Goal: Information Seeking & Learning: Learn about a topic

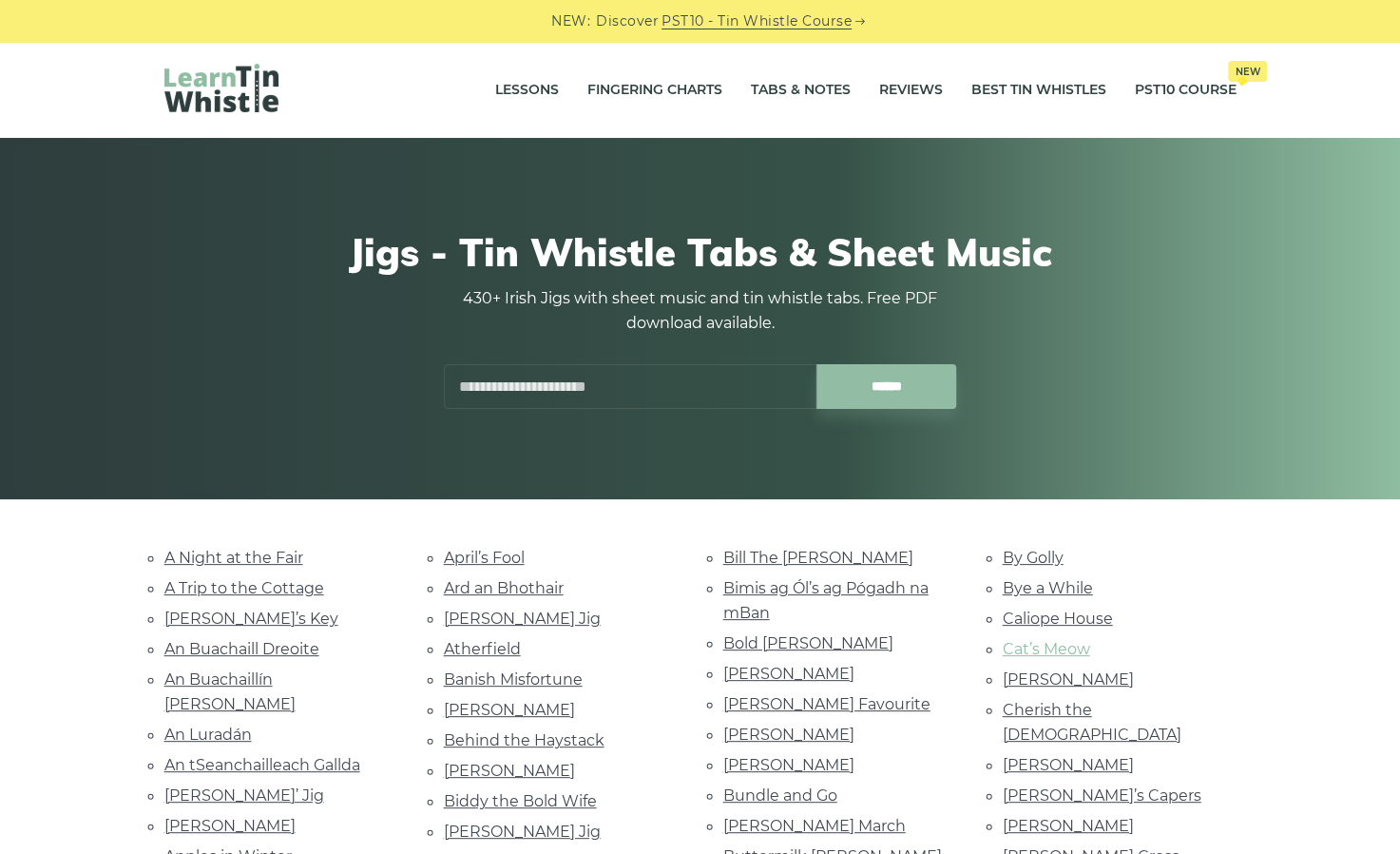
click at [1040, 640] on link "Cat’s Meow" at bounding box center [1046, 648] width 87 height 18
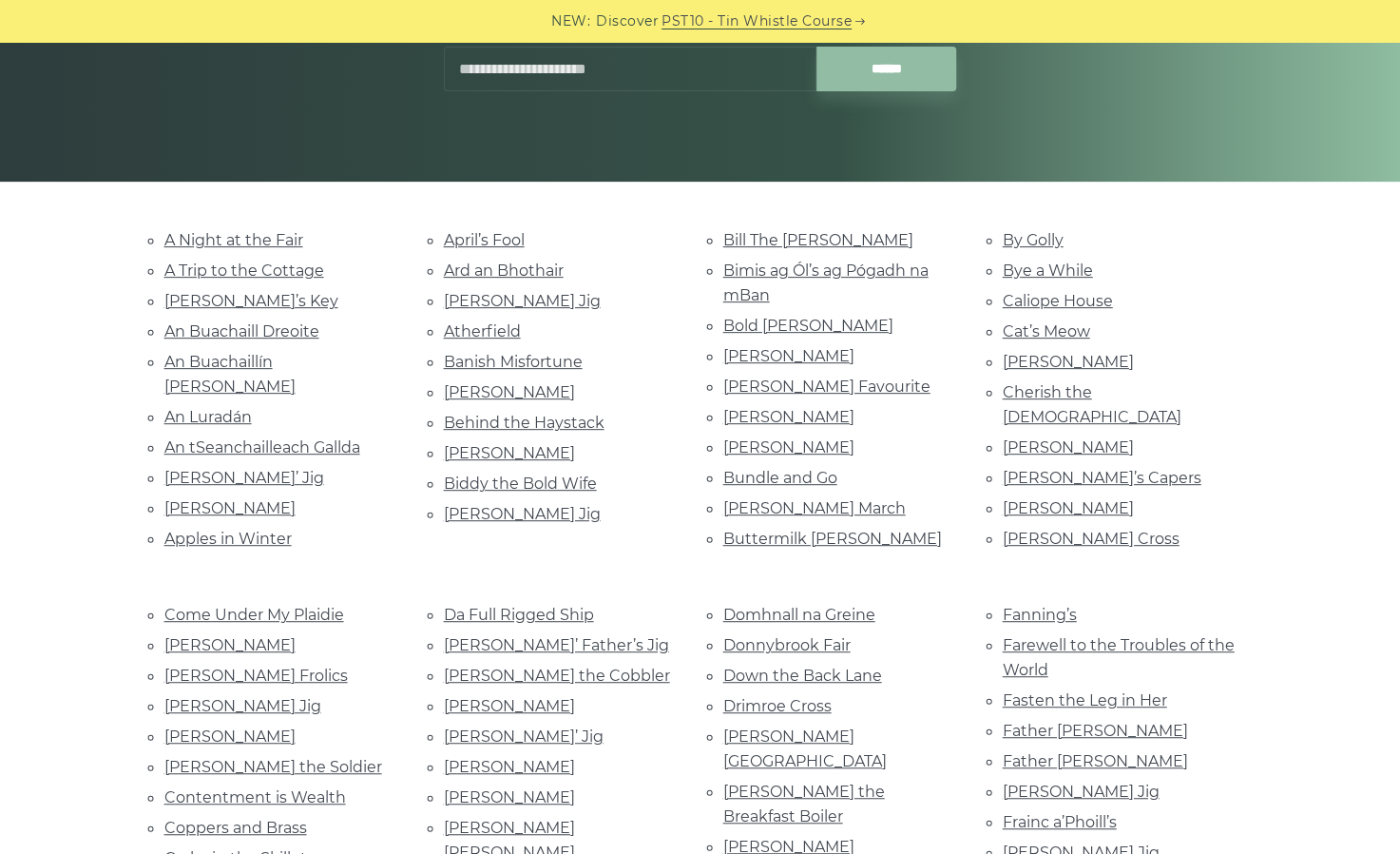
scroll to position [318, 0]
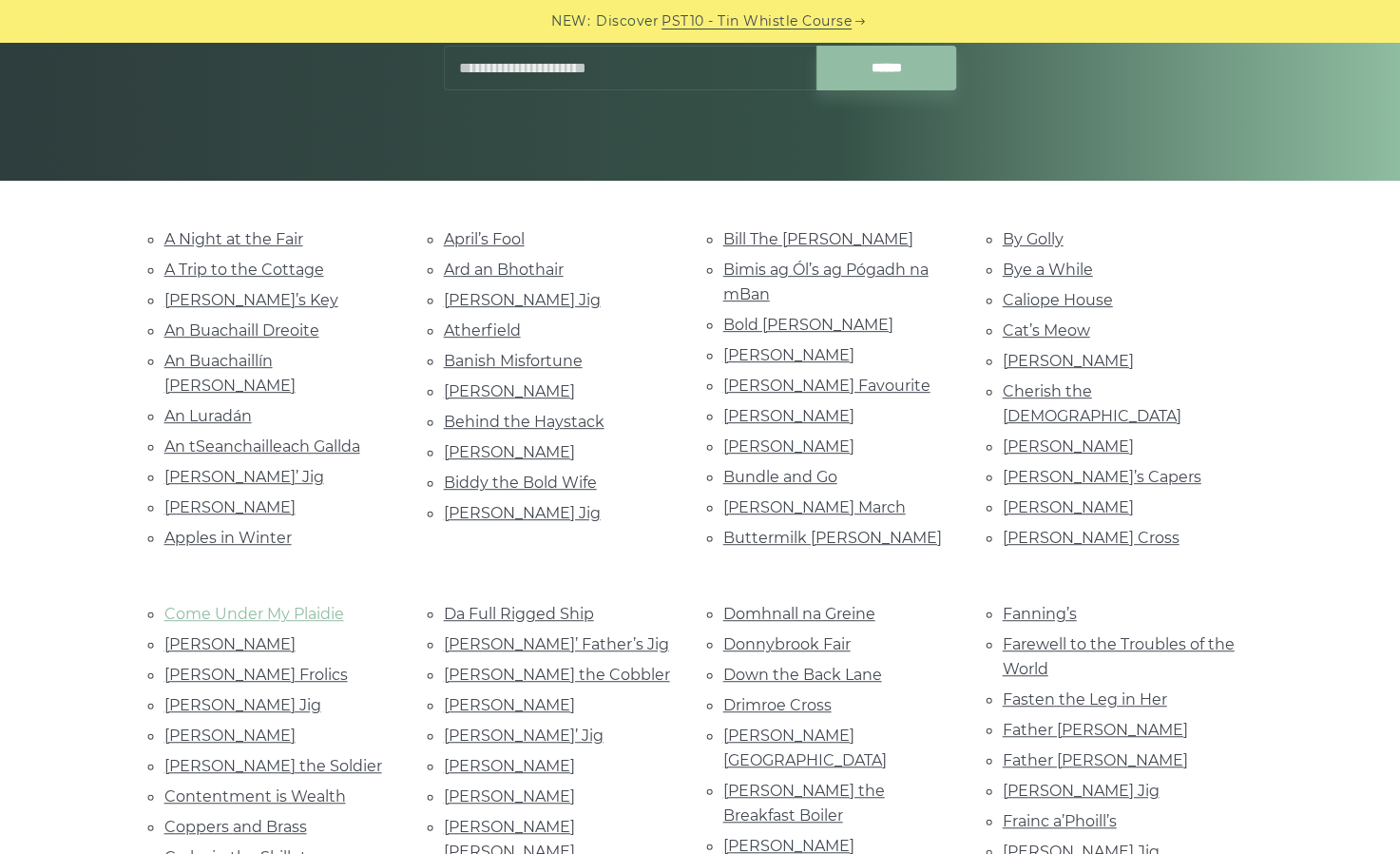
click at [268, 604] on link "Come Under My Plaidie" at bounding box center [254, 613] width 179 height 18
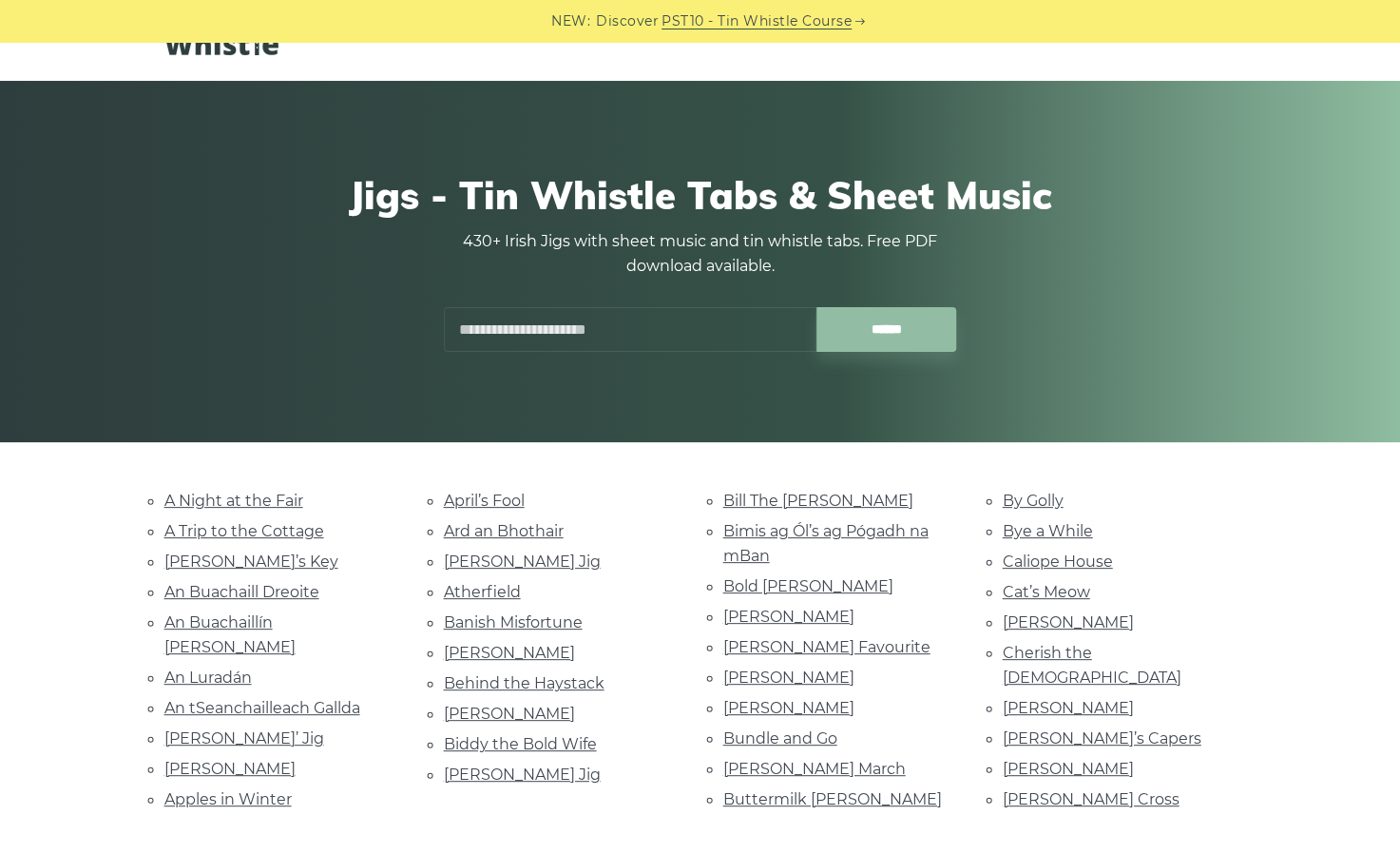
scroll to position [59, 0]
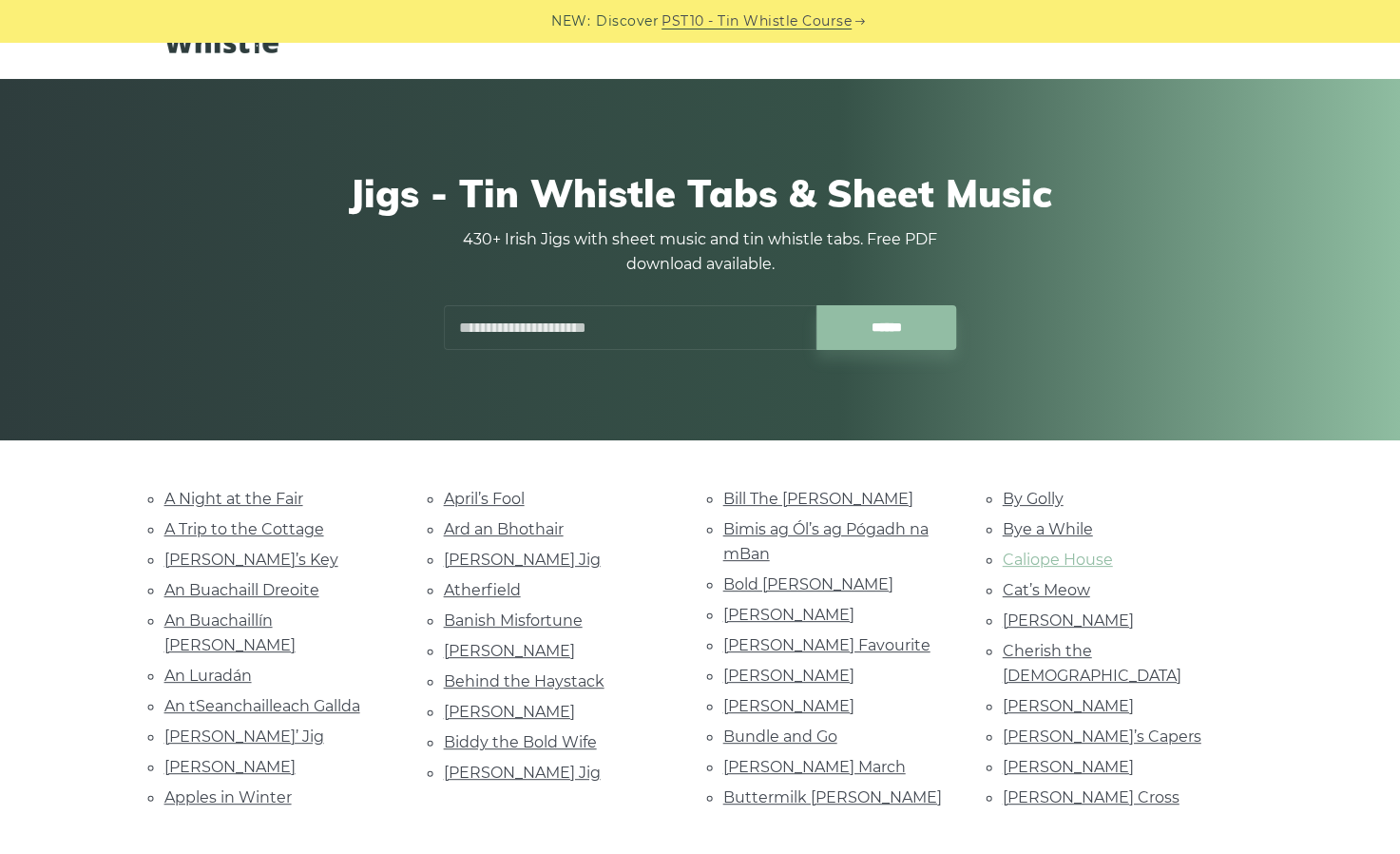
click at [1047, 553] on link "Caliope House" at bounding box center [1057, 559] width 111 height 18
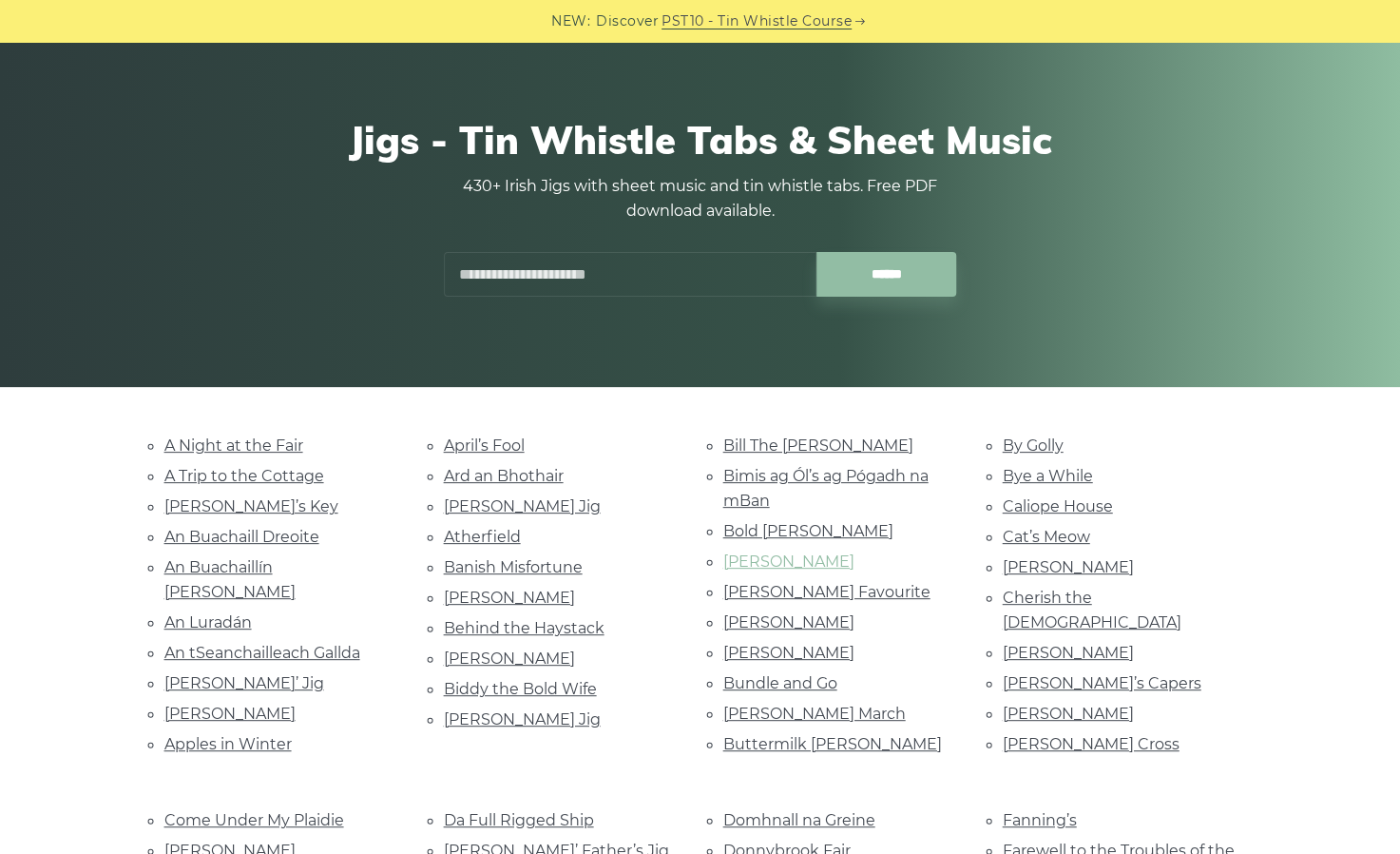
scroll to position [114, 0]
click at [837, 470] on link "Bimis ag Ól’s ag Pógadh na mBan" at bounding box center [826, 488] width 206 height 43
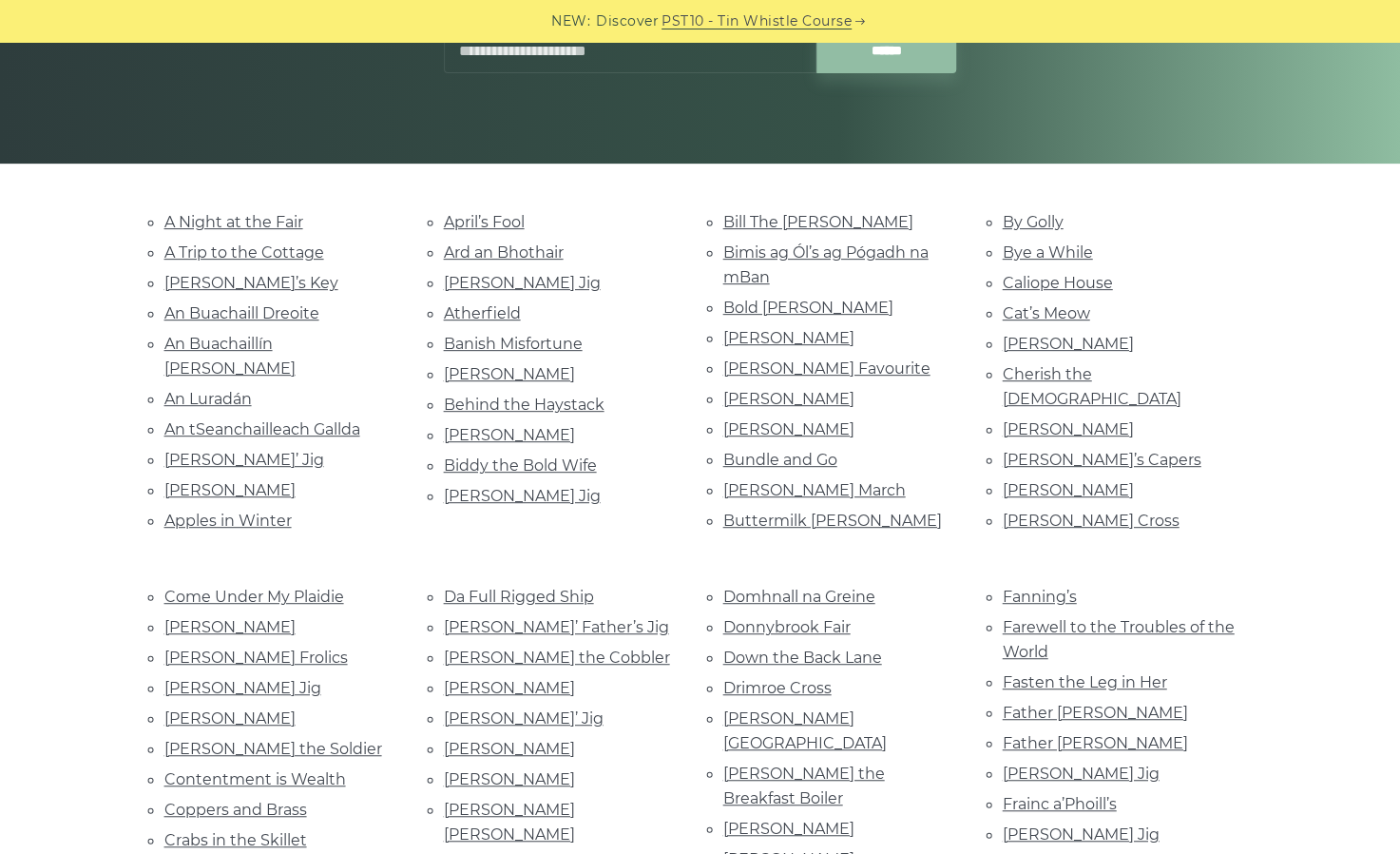
scroll to position [337, 0]
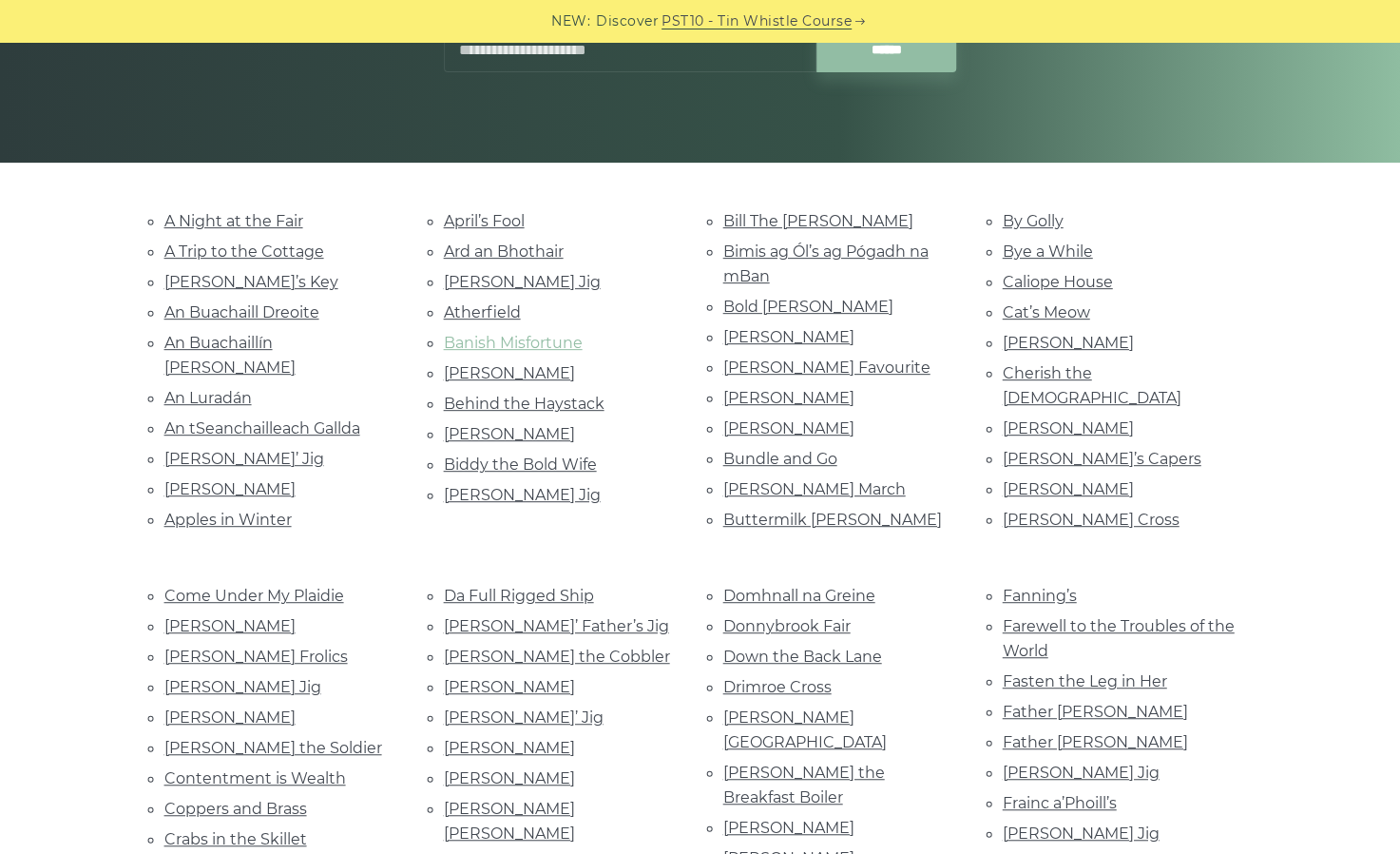
click at [535, 334] on link "Banish Misfortune" at bounding box center [513, 343] width 139 height 18
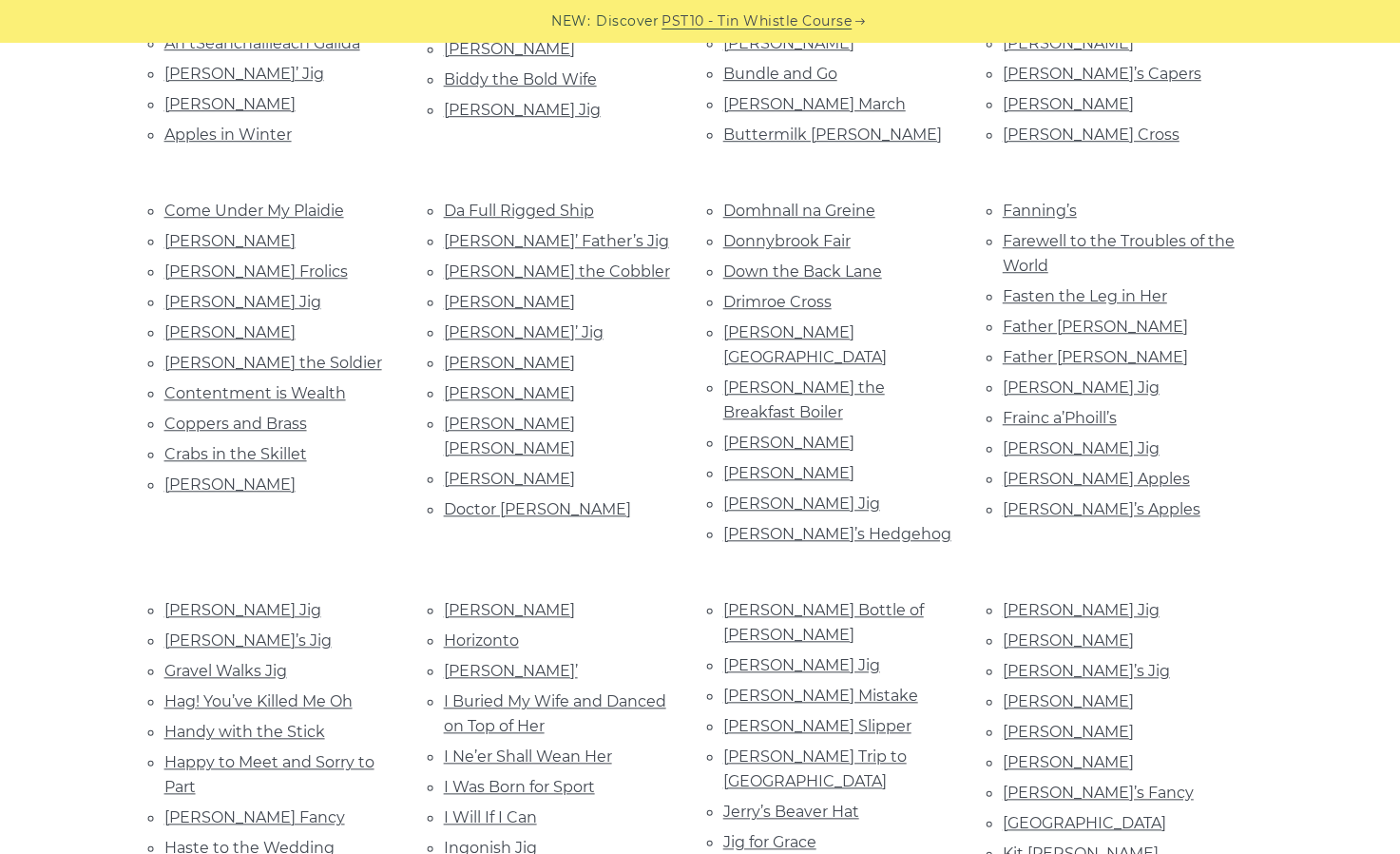
scroll to position [724, 0]
click at [1014, 721] on link "[PERSON_NAME]" at bounding box center [1068, 730] width 131 height 18
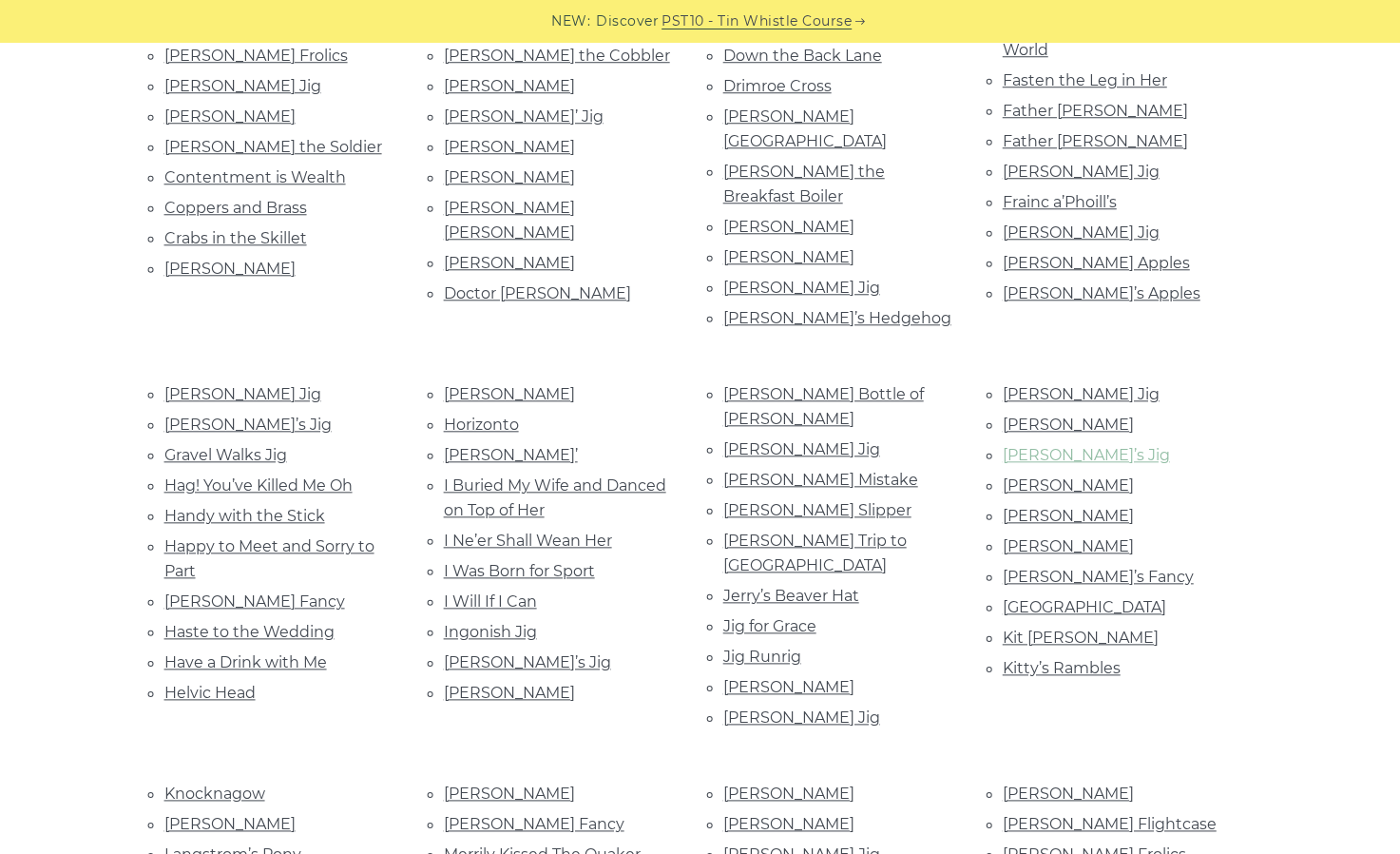
scroll to position [936, 0]
click at [1053, 599] on link "Killeigh Abbey" at bounding box center [1084, 608] width 163 height 18
click at [1063, 447] on link "John Joe’s Jig" at bounding box center [1086, 455] width 167 height 18
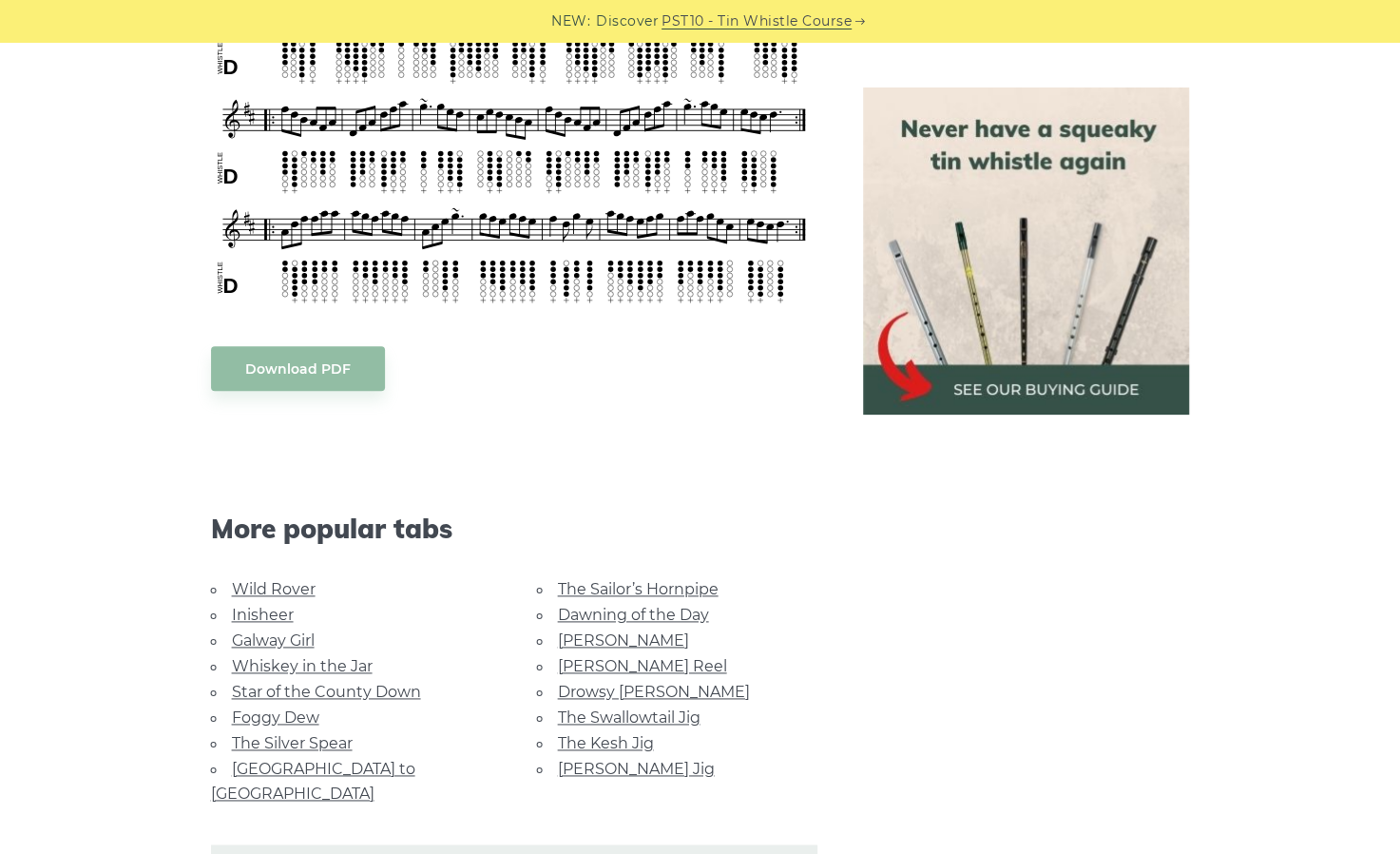
scroll to position [1085, 0]
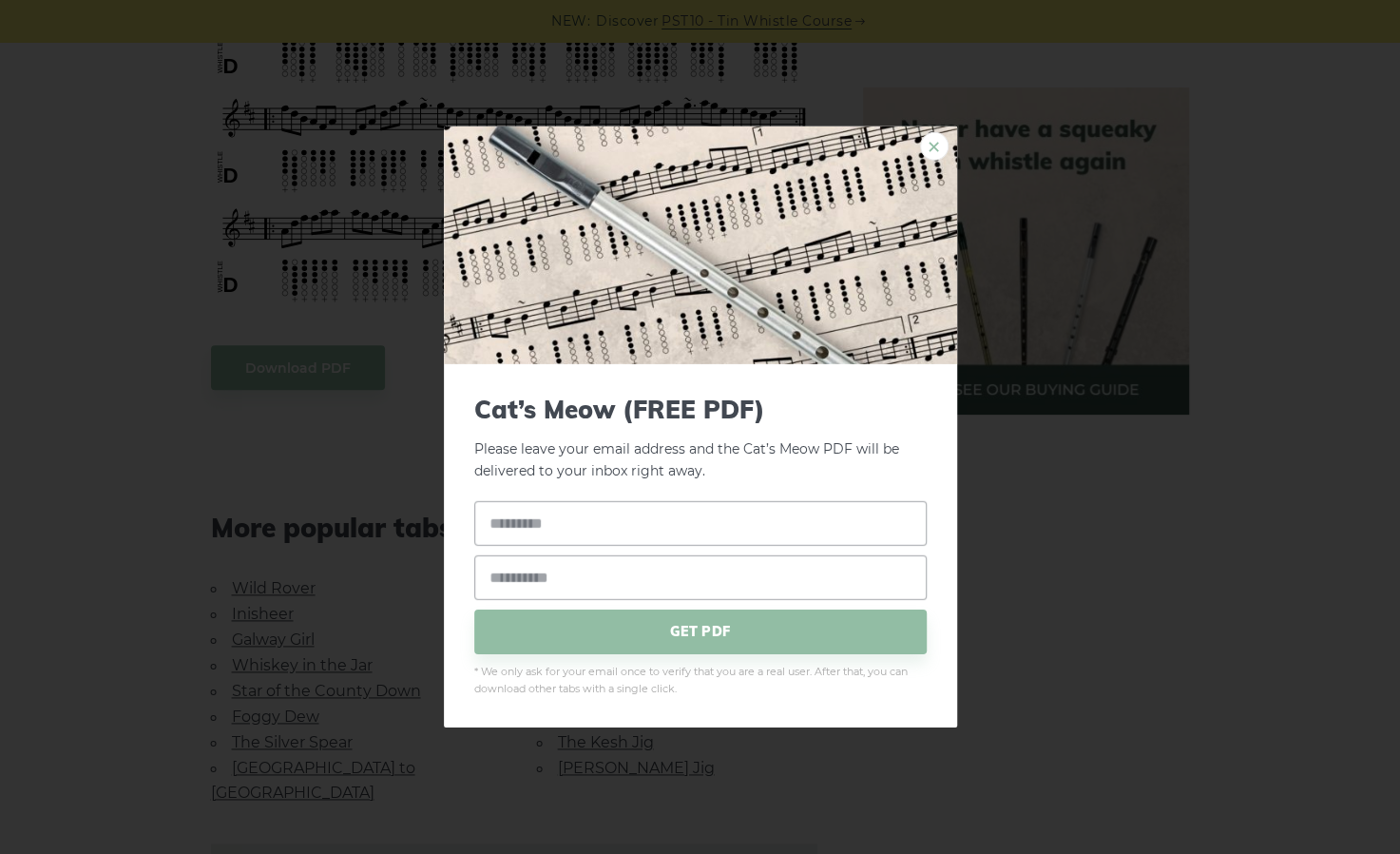
click at [943, 145] on link "×" at bounding box center [934, 146] width 28 height 28
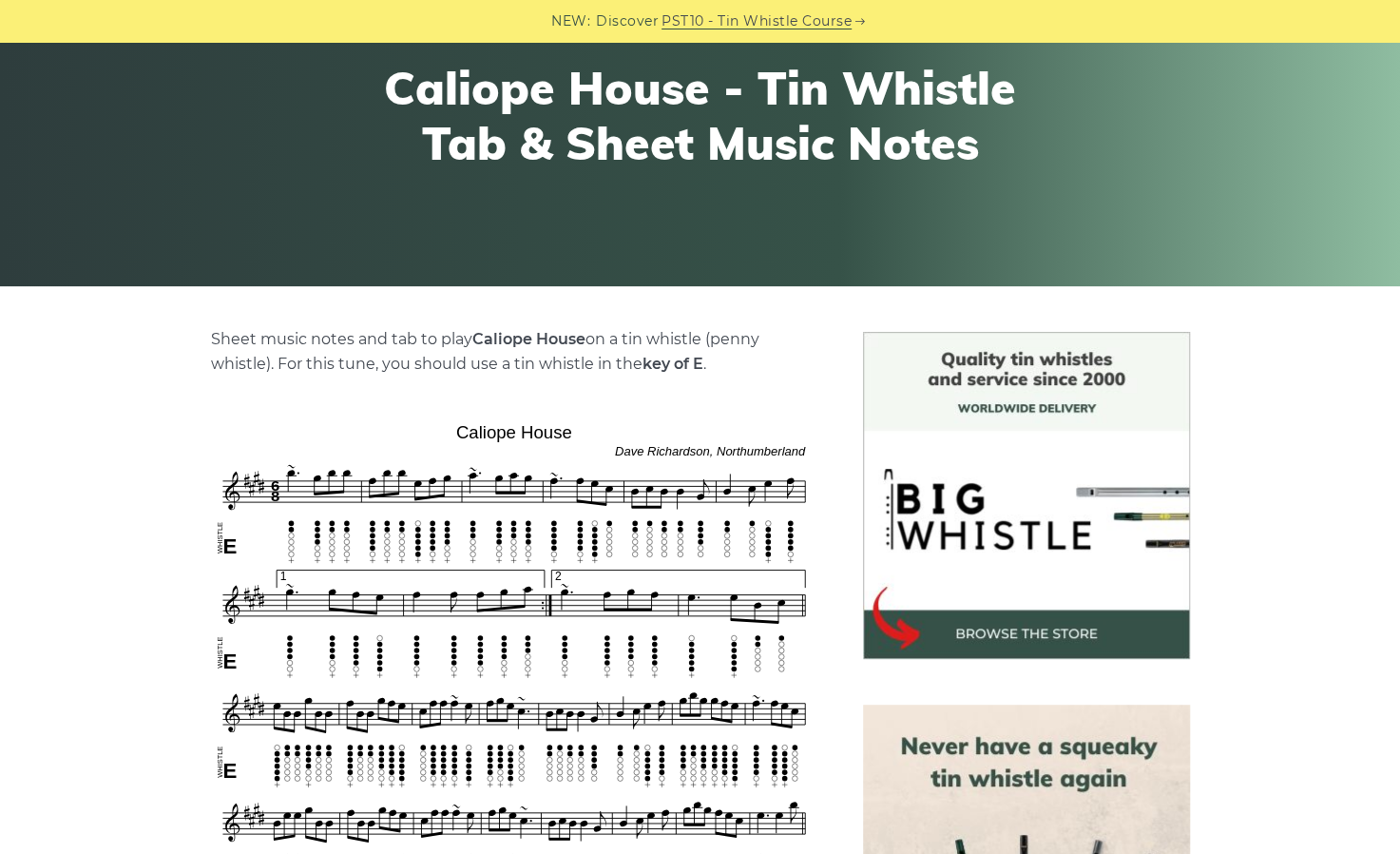
scroll to position [214, 0]
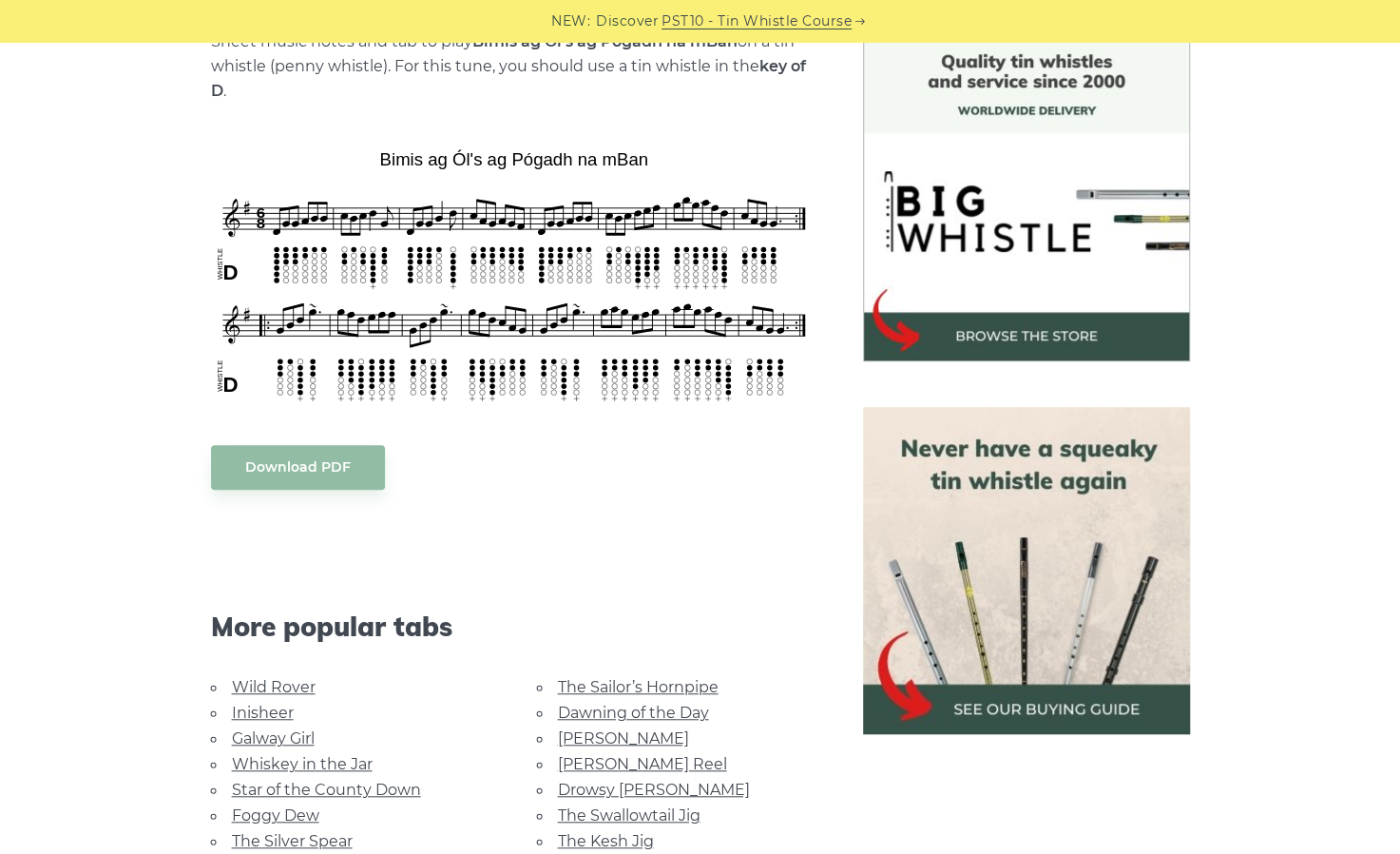
scroll to position [527, 0]
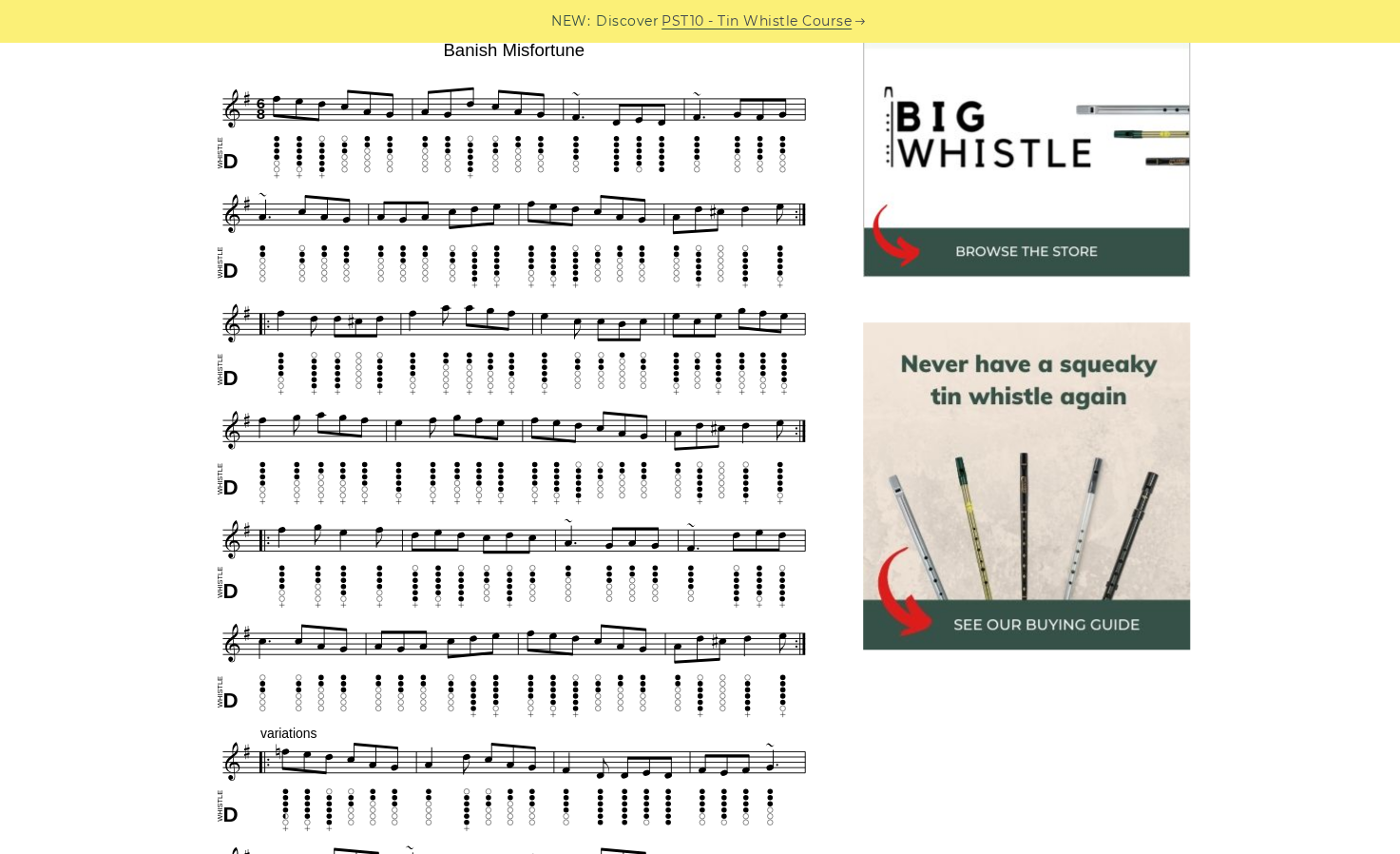
scroll to position [596, 0]
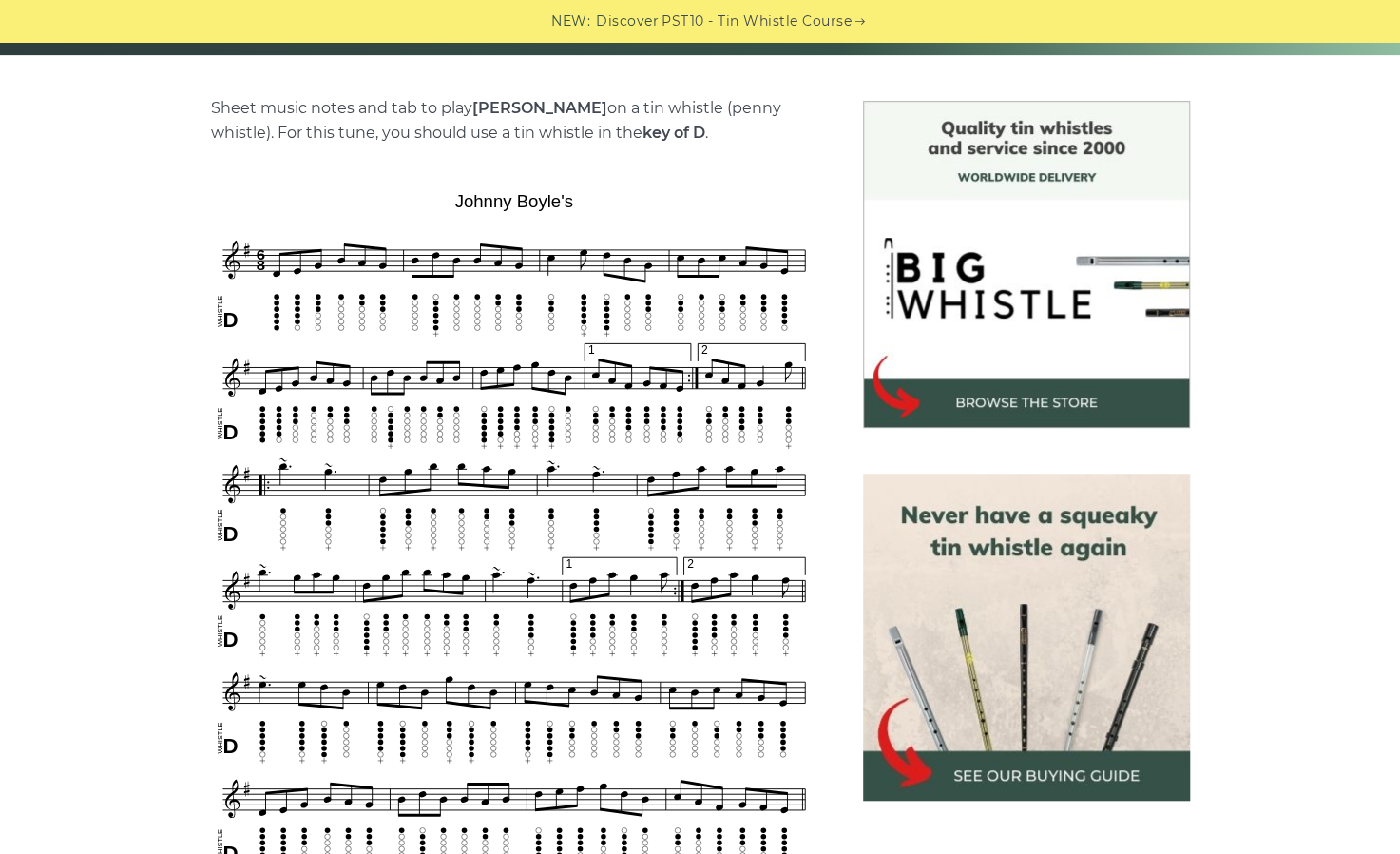
scroll to position [445, 0]
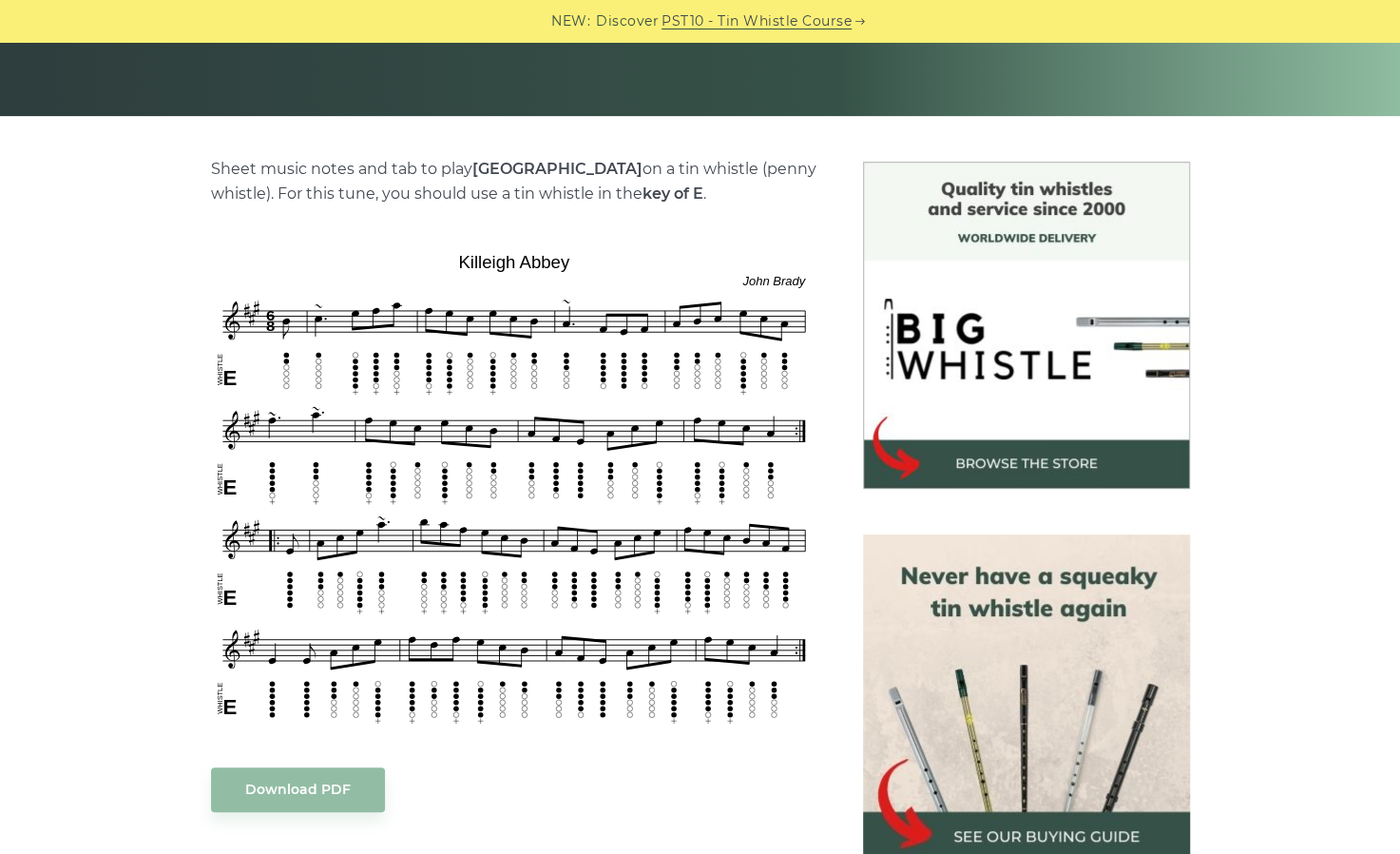
scroll to position [382, 0]
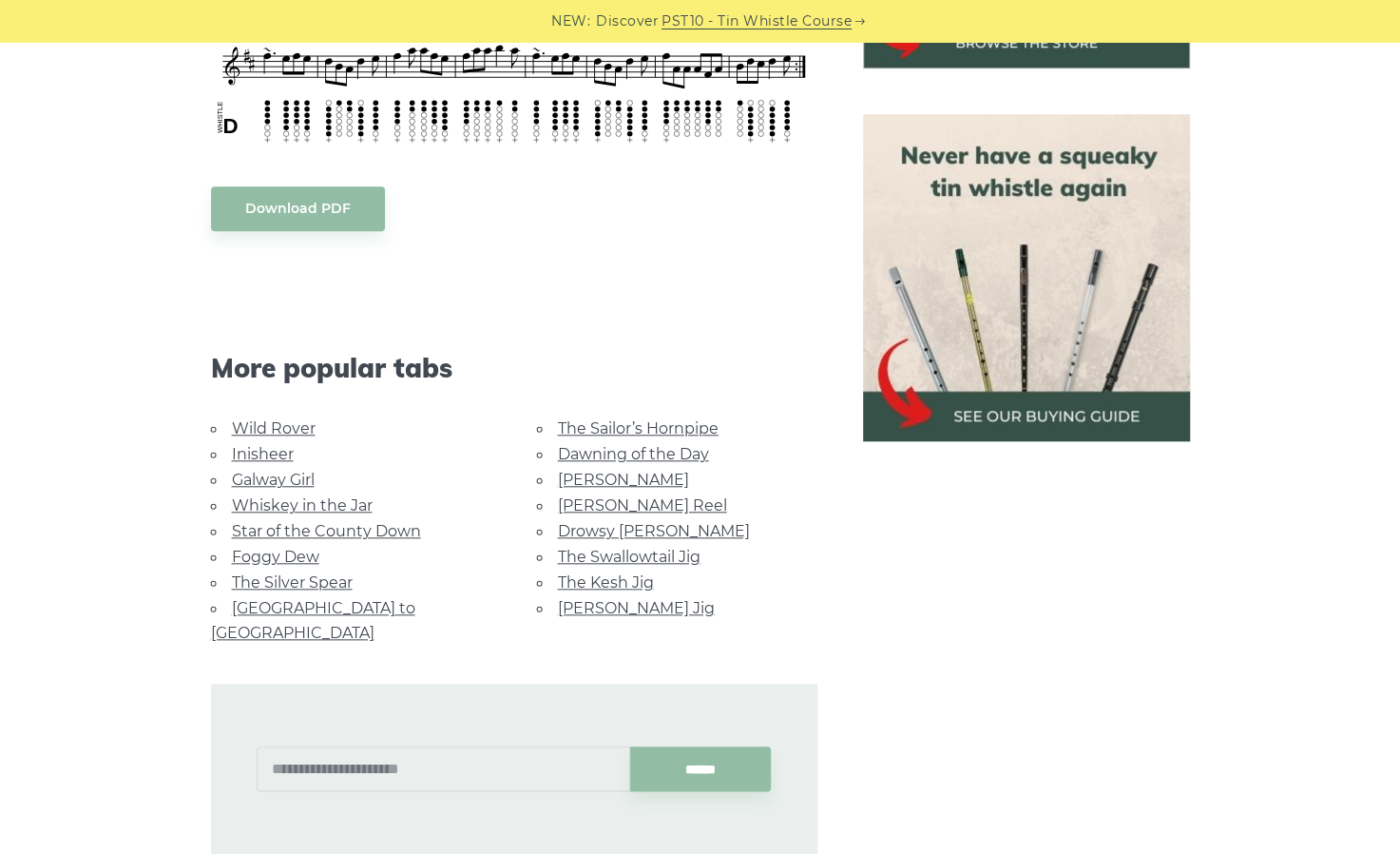
scroll to position [804, 0]
click at [279, 475] on link "Galway Girl" at bounding box center [273, 479] width 82 height 18
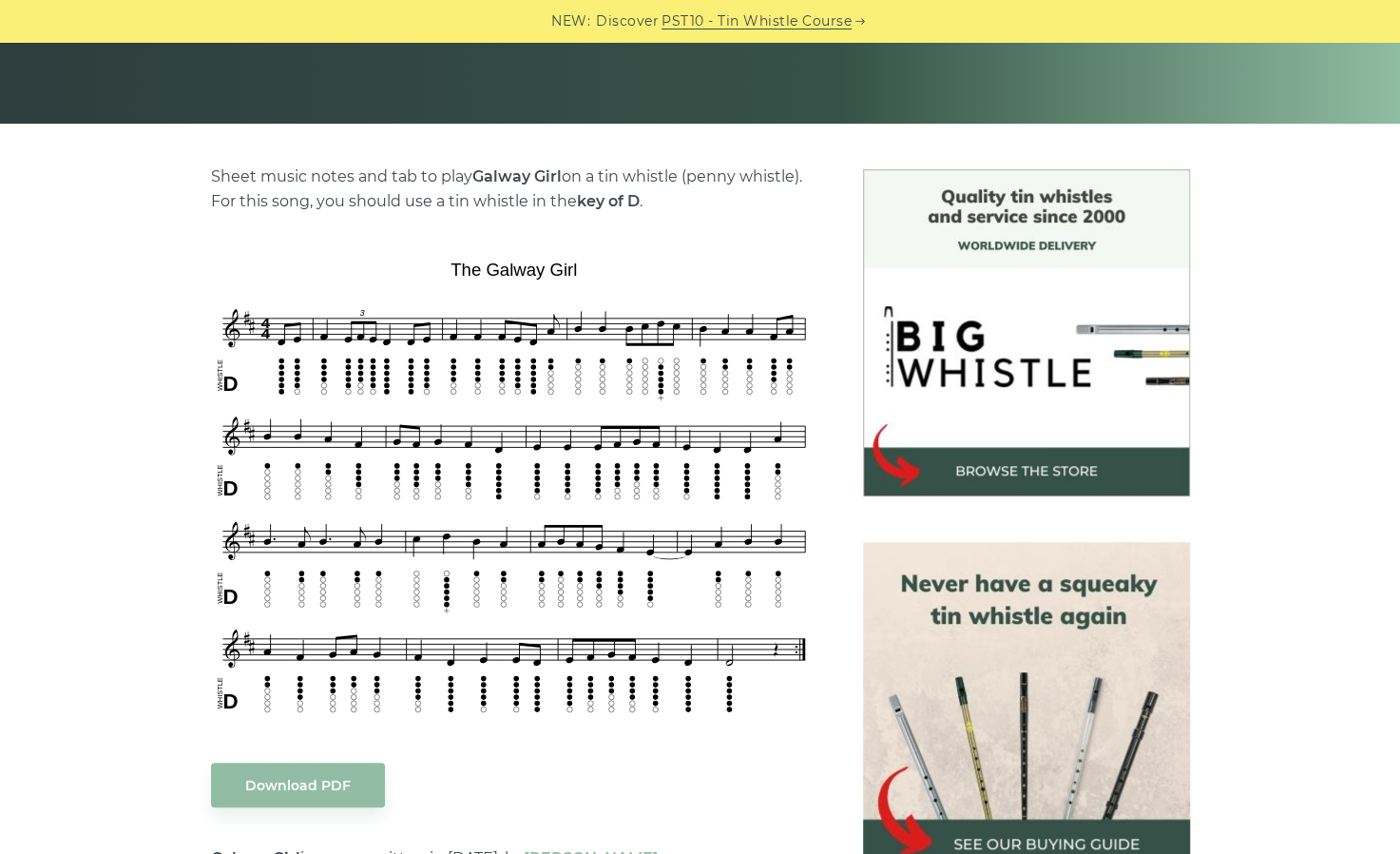
scroll to position [373, 0]
